Goal: Find specific page/section: Find specific page/section

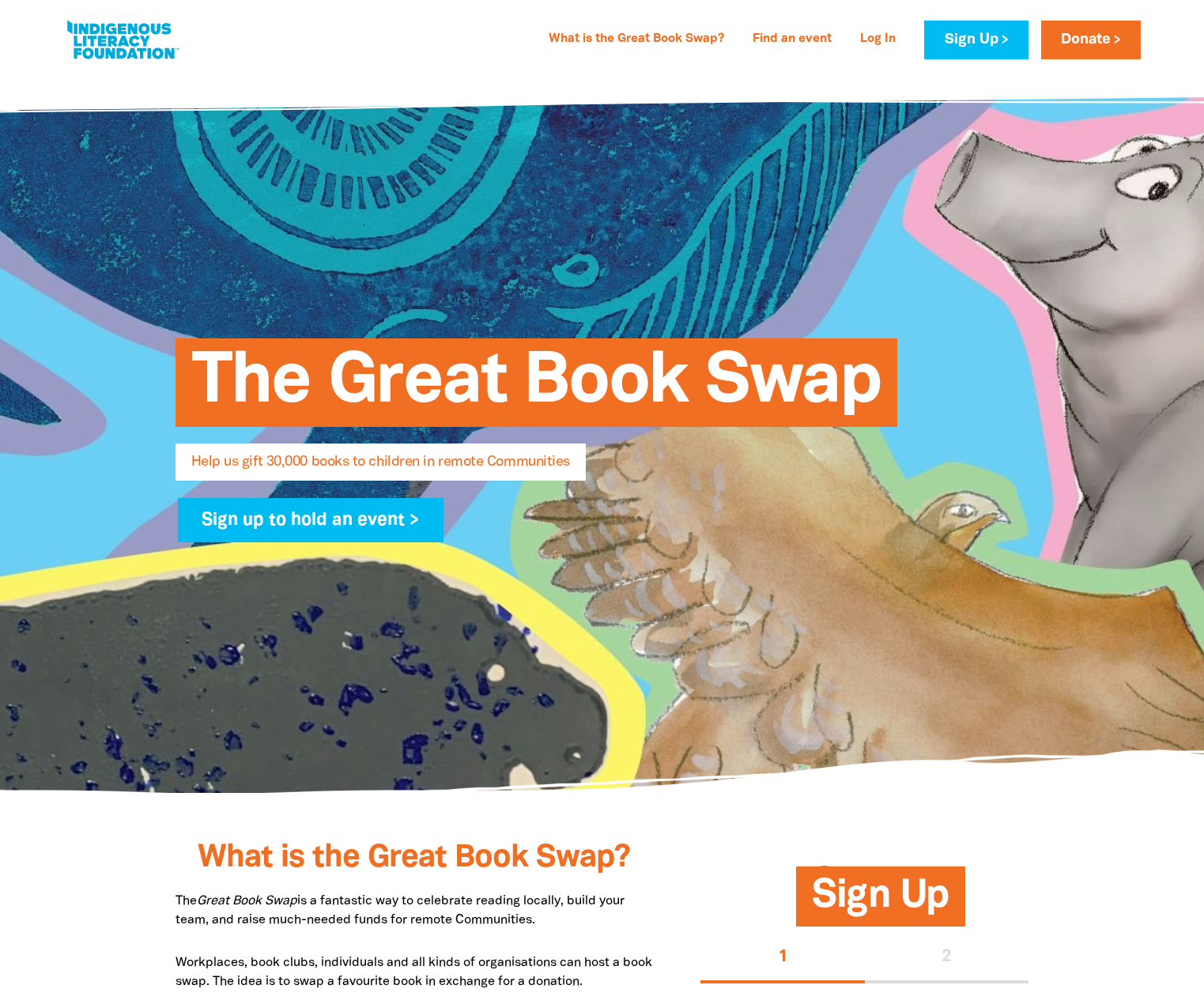
select select "AU"
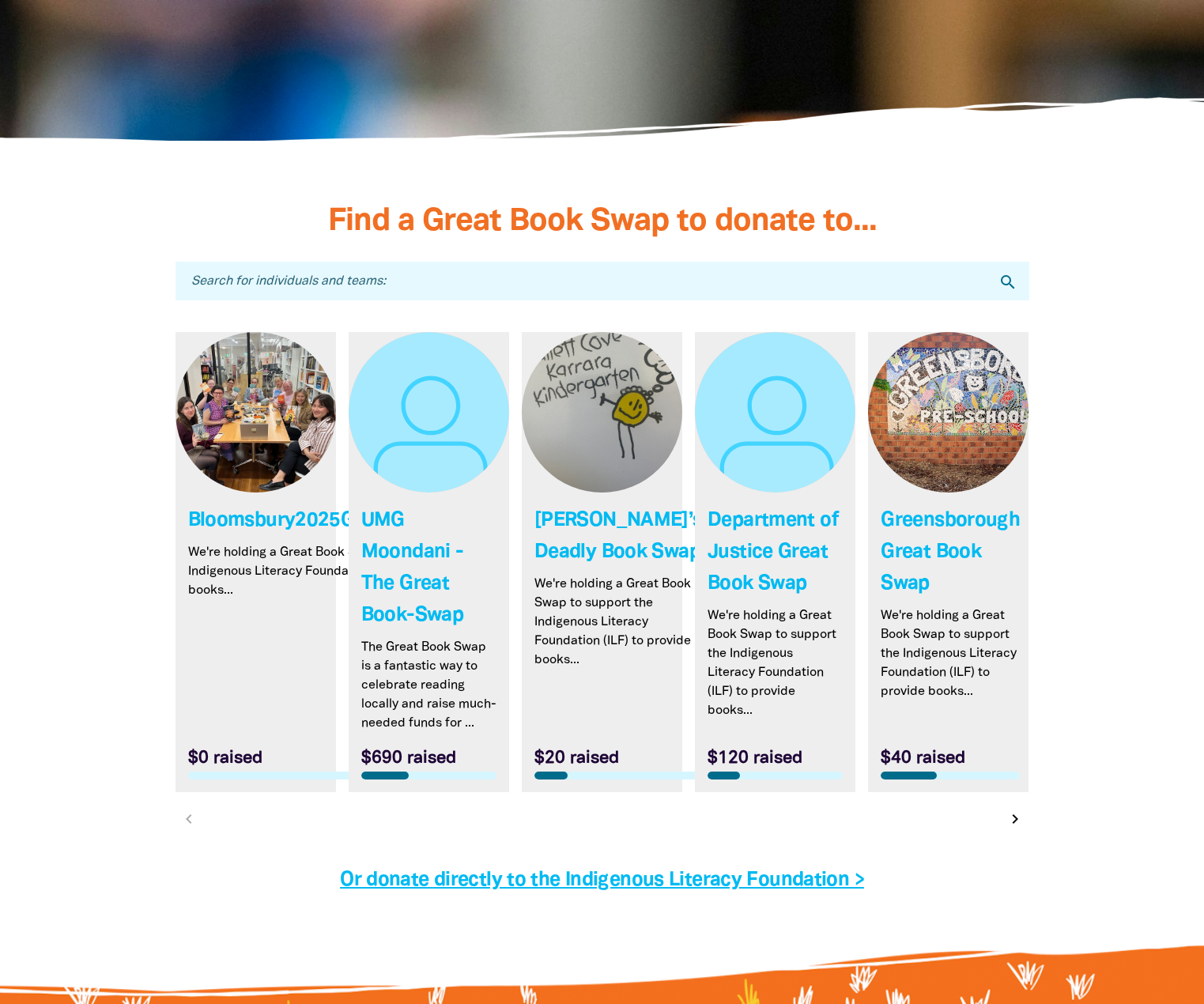
scroll to position [4427, 0]
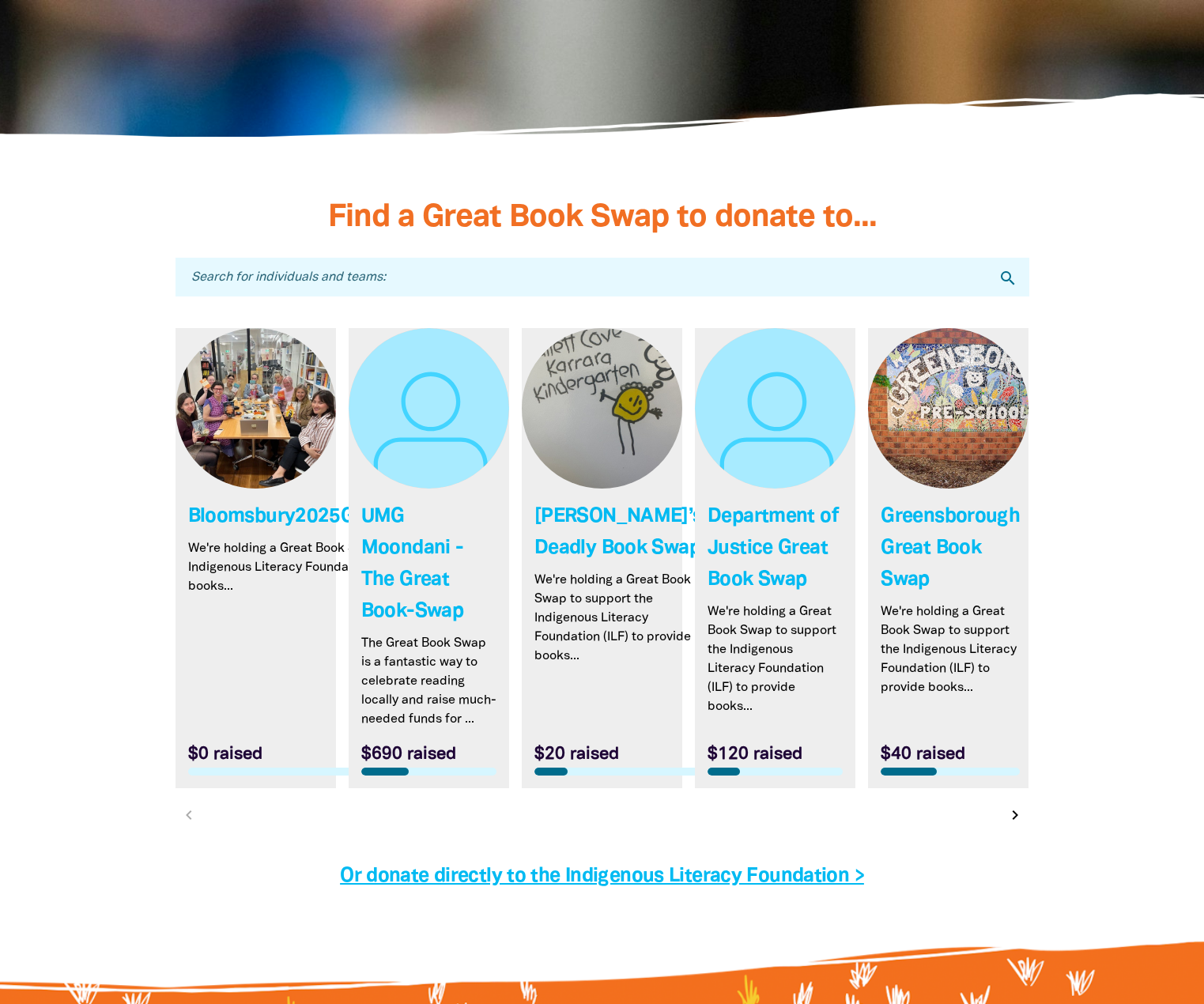
click at [504, 288] on input "Search for individuals and teams:" at bounding box center [602, 277] width 854 height 38
type input "cpsu"
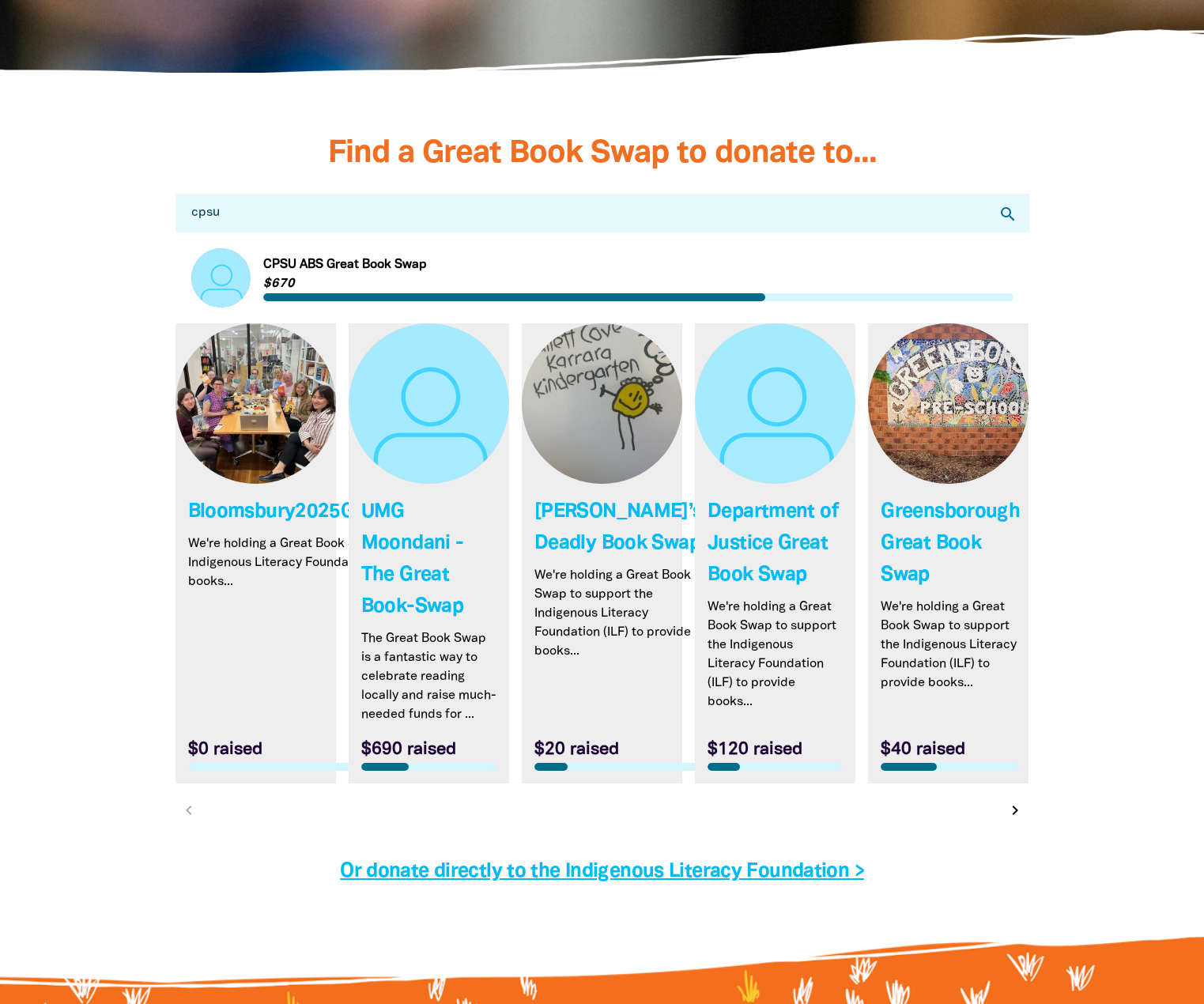
scroll to position [4584, 0]
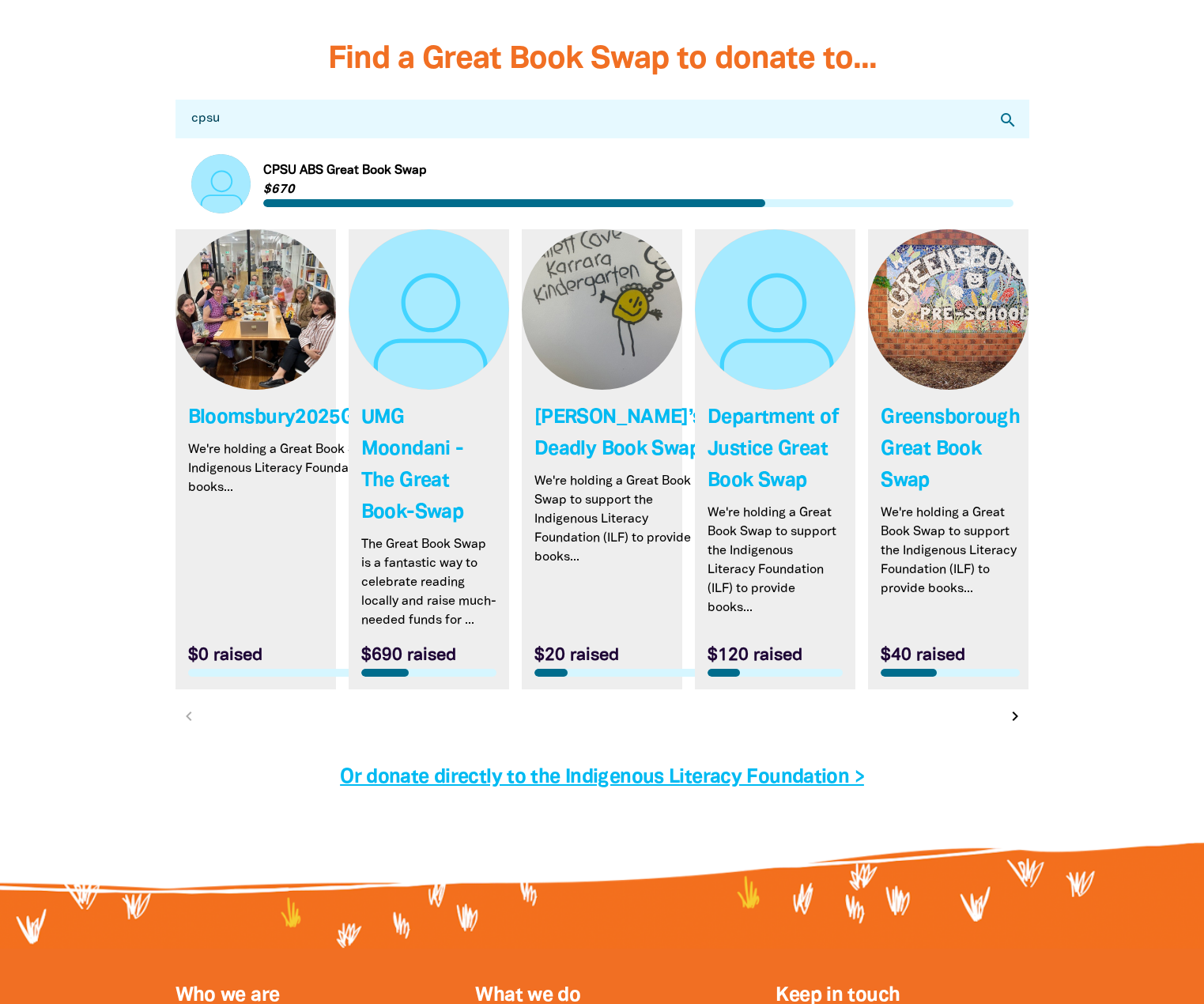
click at [345, 175] on link "Link to CPSU ABS Great Book Swap" at bounding box center [602, 183] width 822 height 59
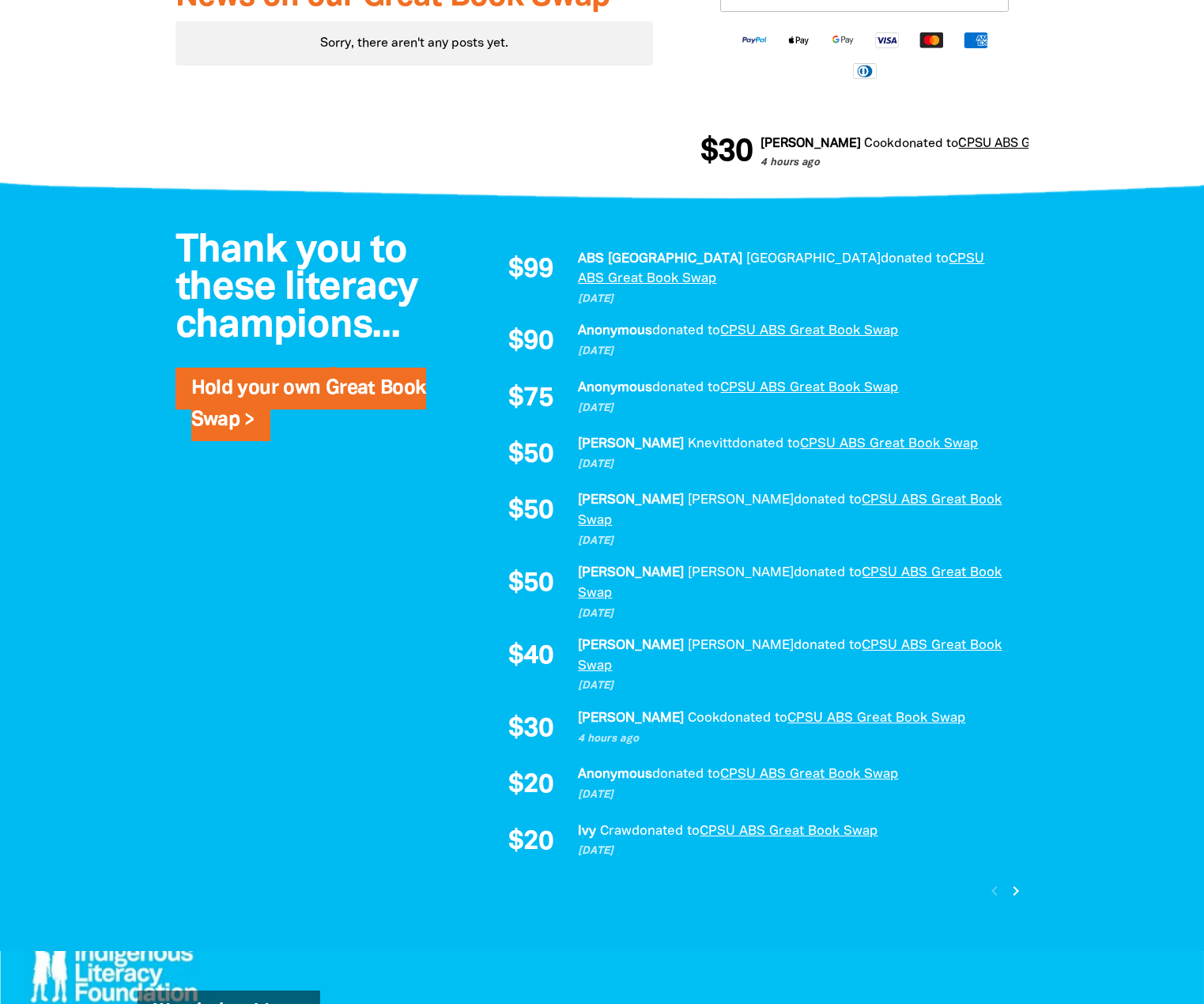
scroll to position [949, 0]
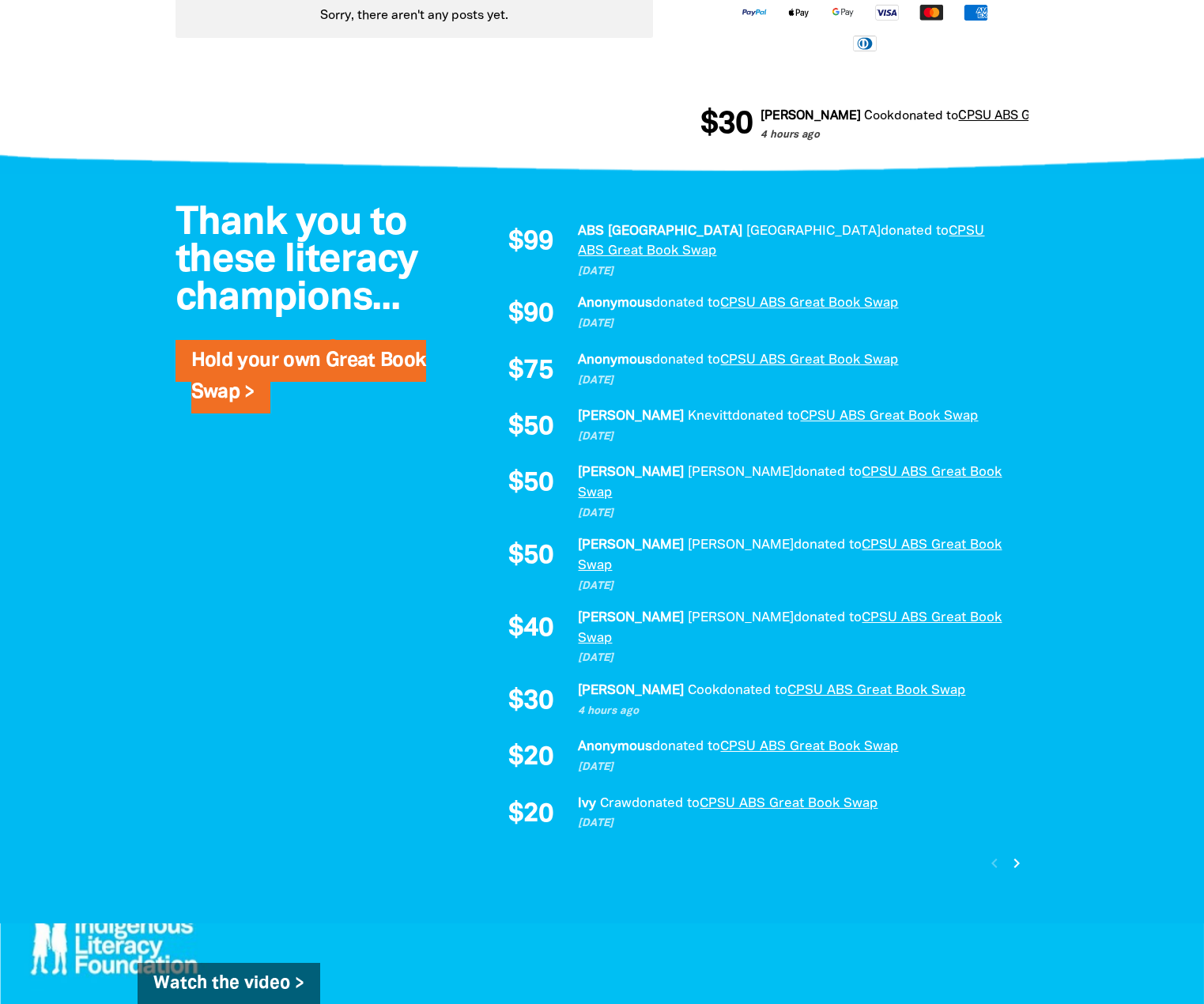
click at [1020, 854] on icon "chevron_right" at bounding box center [1016, 863] width 19 height 19
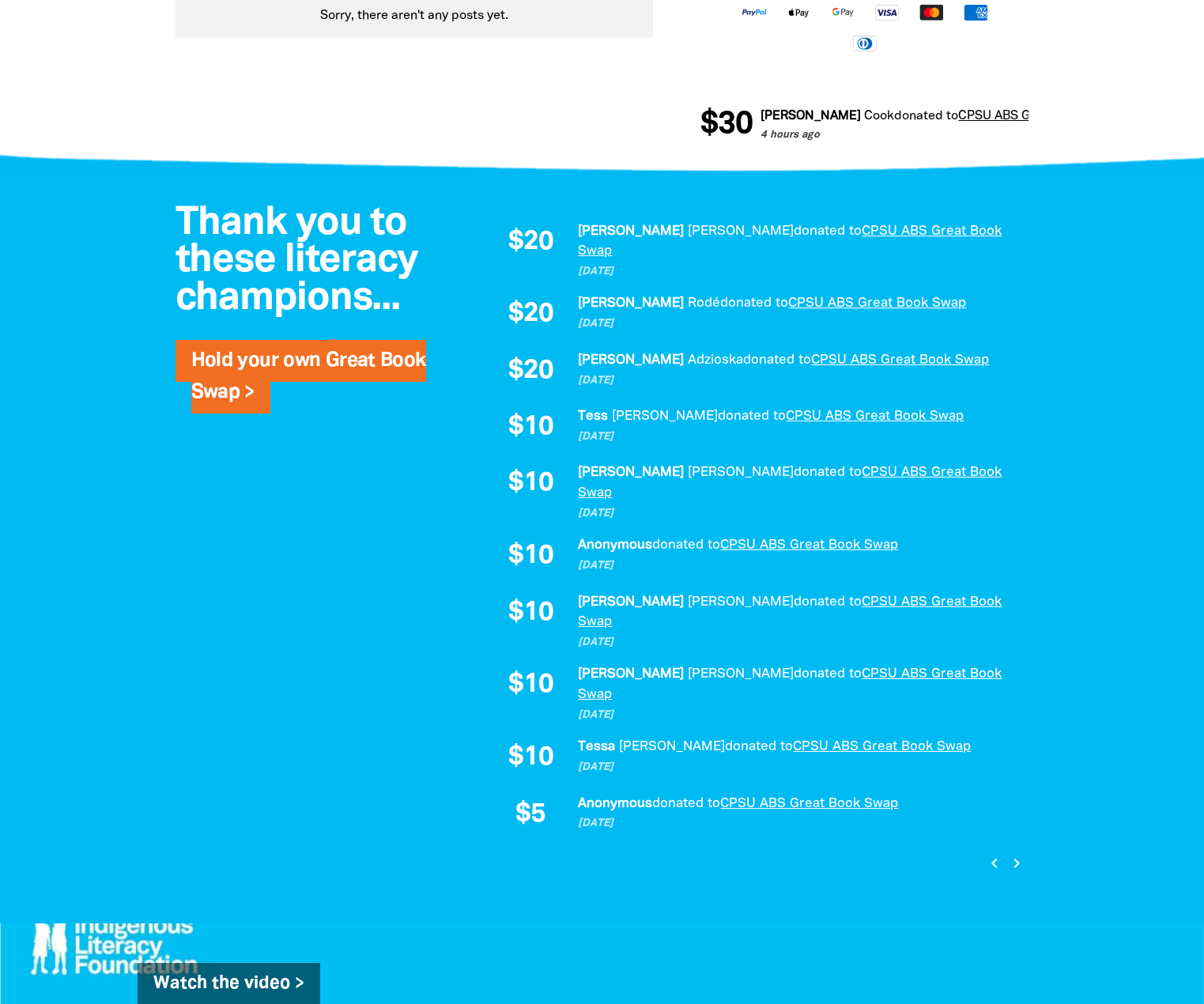
click at [1016, 854] on icon "chevron_right" at bounding box center [1016, 863] width 19 height 19
